Goal: Find specific page/section: Find specific page/section

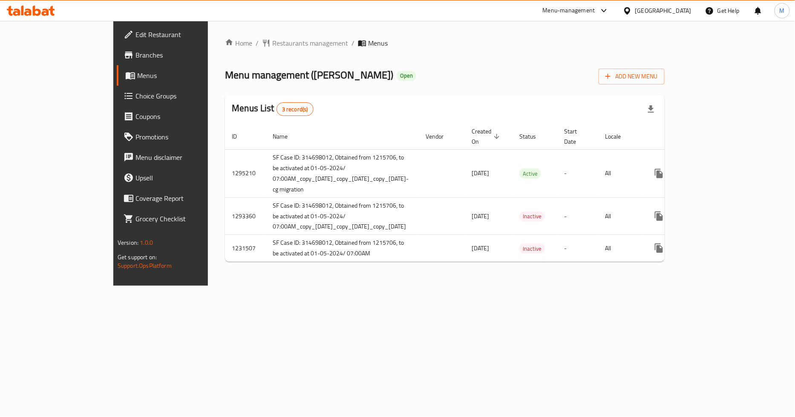
click at [135, 54] on span "Branches" at bounding box center [187, 55] width 104 height 10
click at [272, 44] on span "Restaurants management" at bounding box center [310, 43] width 76 height 10
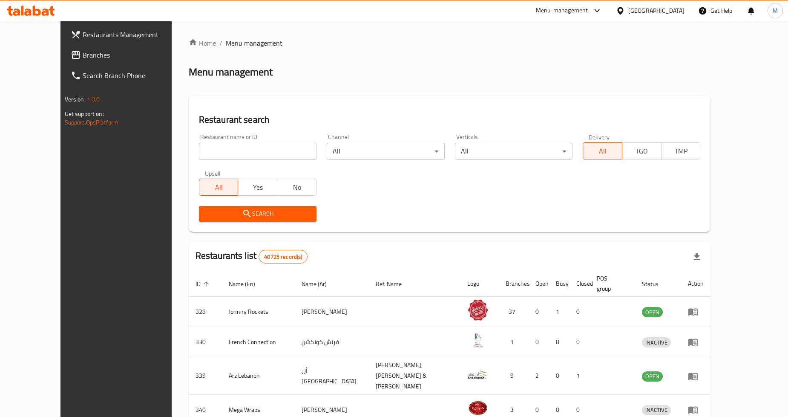
click at [246, 155] on input "search" at bounding box center [258, 151] width 118 height 17
paste input "690377"
type input "690377"
click button "Search" at bounding box center [258, 214] width 118 height 16
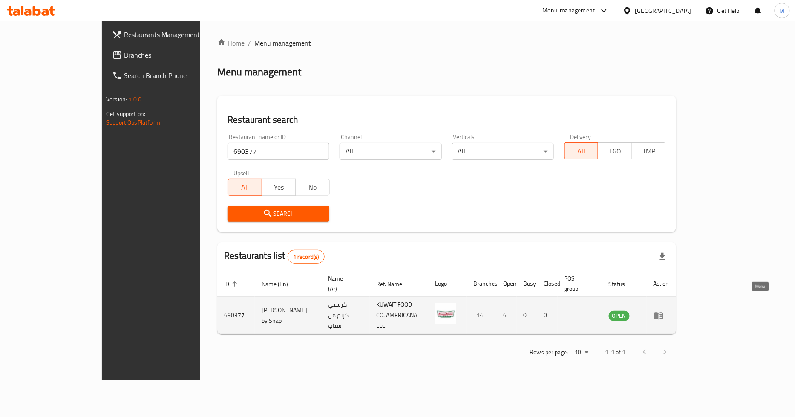
click at [664, 310] on icon "enhanced table" at bounding box center [659, 315] width 10 height 10
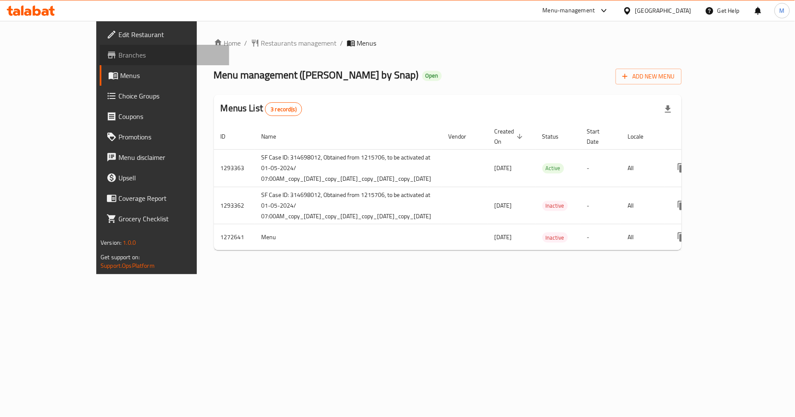
click at [100, 62] on link "Branches" at bounding box center [165, 55] width 130 height 20
